Goal: Information Seeking & Learning: Understand process/instructions

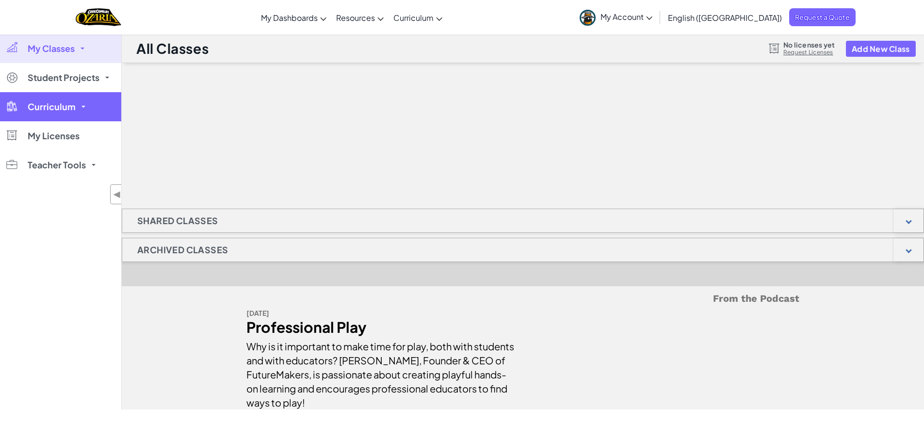
click at [43, 108] on span "Curriculum" at bounding box center [52, 106] width 48 height 9
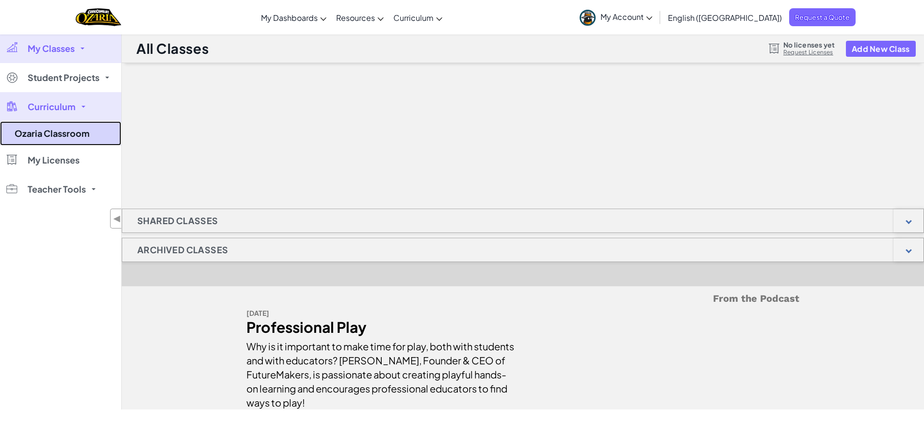
click at [72, 137] on link "Ozaria Classroom" at bounding box center [60, 133] width 121 height 24
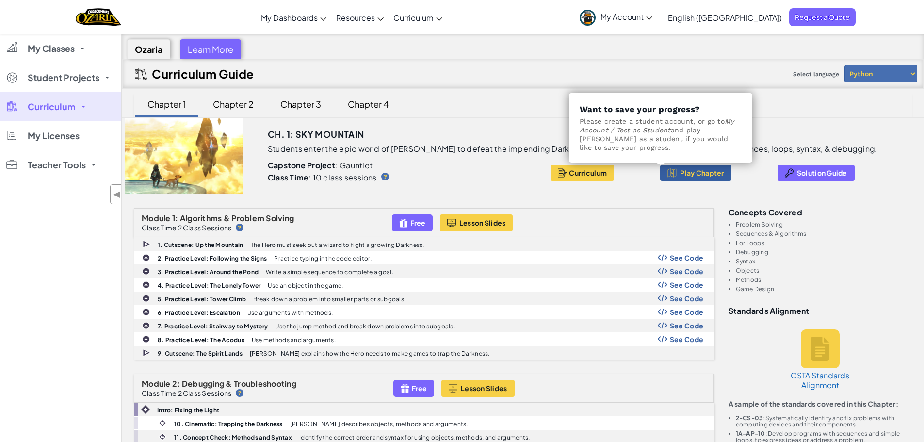
click at [680, 169] on span "Play Chapter" at bounding box center [702, 173] width 44 height 8
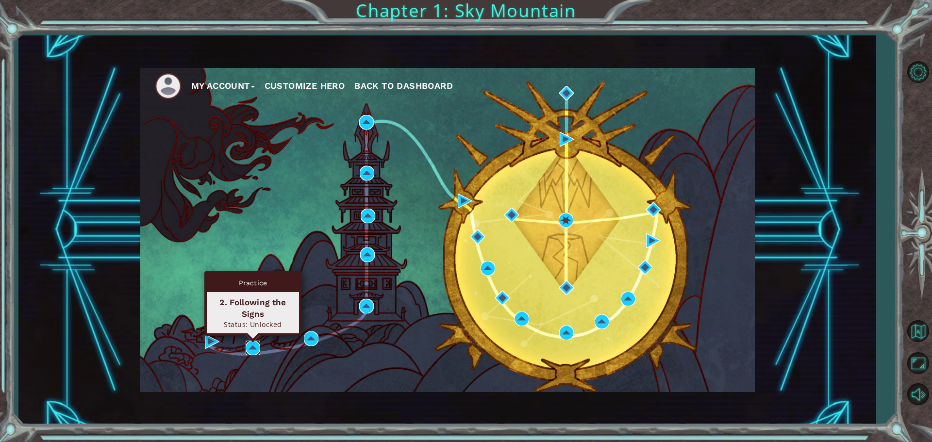
click at [251, 353] on img at bounding box center [253, 348] width 15 height 15
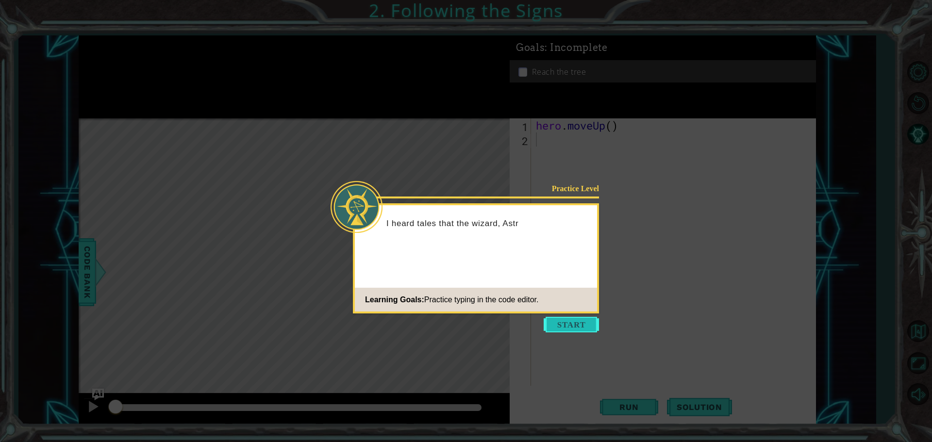
click at [566, 319] on button "Start" at bounding box center [571, 325] width 55 height 16
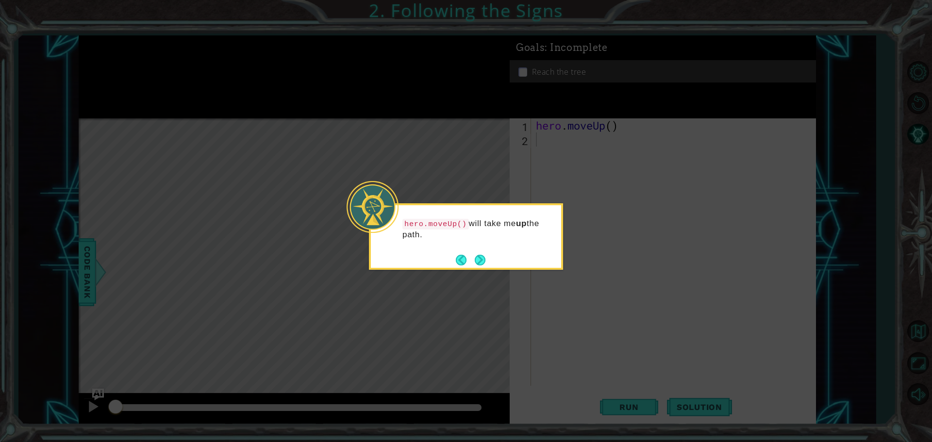
drag, startPoint x: 365, startPoint y: 223, endPoint x: 553, endPoint y: -3, distance: 294.0
click at [553, 0] on html "1 ההההההההההההההההההההההההההההההההההההההההההההההההההההההההההההההההההההההההההההה…" at bounding box center [466, 221] width 932 height 442
click at [487, 261] on div "hero.moveUp() will take me up the path." at bounding box center [466, 236] width 194 height 66
click at [484, 262] on button "Next" at bounding box center [480, 260] width 11 height 11
